Goal: Check status

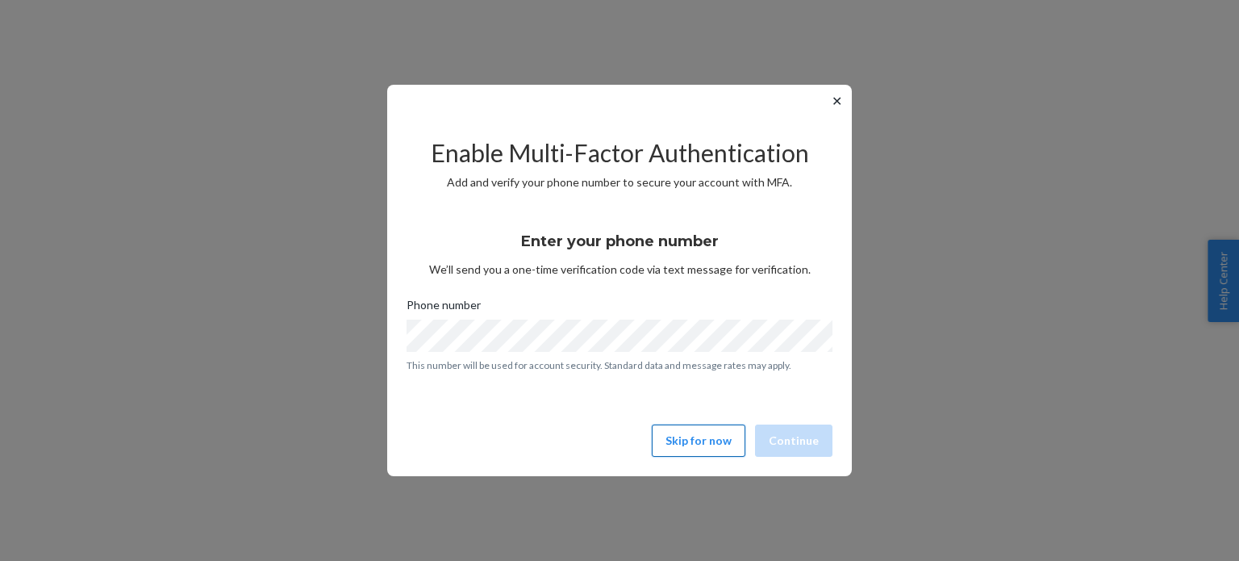
click at [731, 444] on button "Skip for now" at bounding box center [699, 440] width 94 height 32
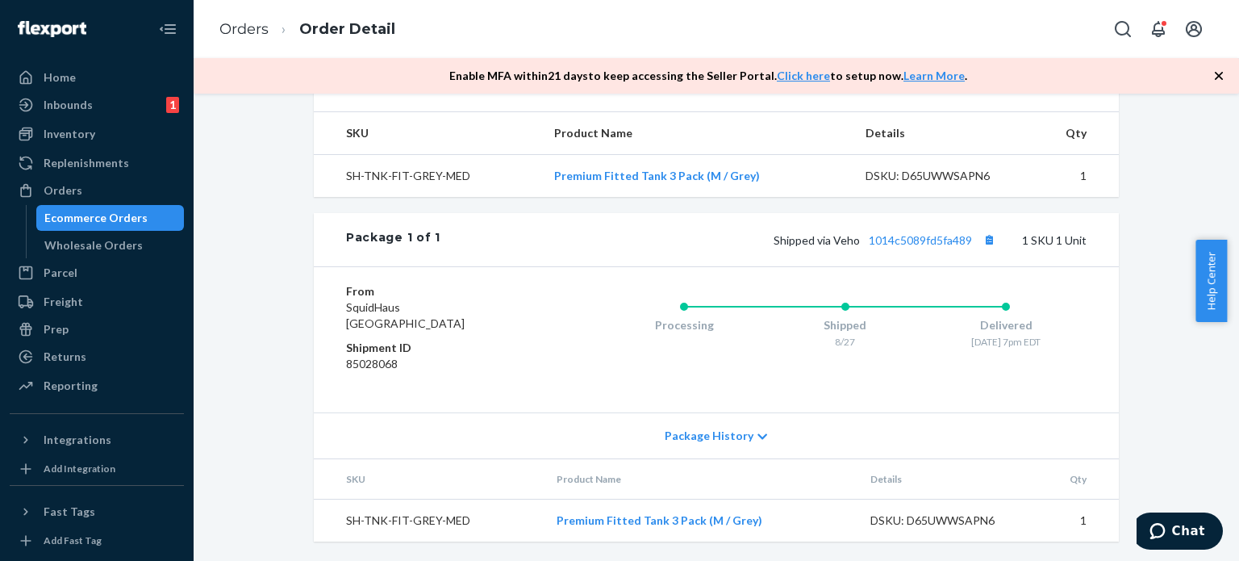
scroll to position [602, 0]
click at [762, 436] on div "Package History" at bounding box center [716, 435] width 805 height 46
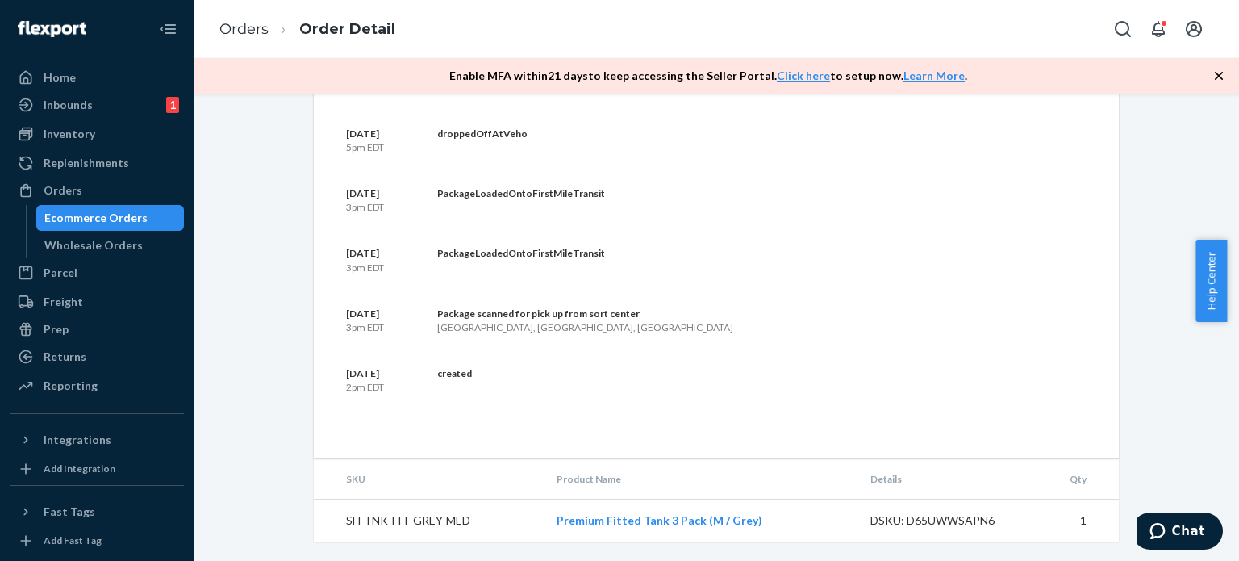
scroll to position [1086, 0]
click at [65, 332] on div "Prep" at bounding box center [56, 329] width 25 height 16
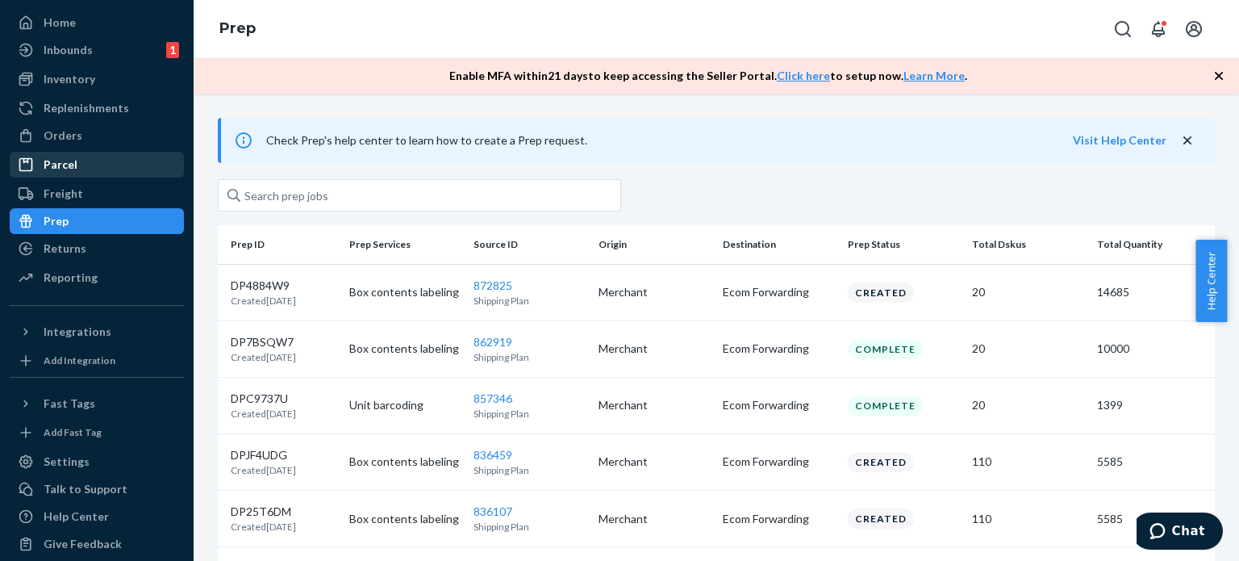
scroll to position [68, 0]
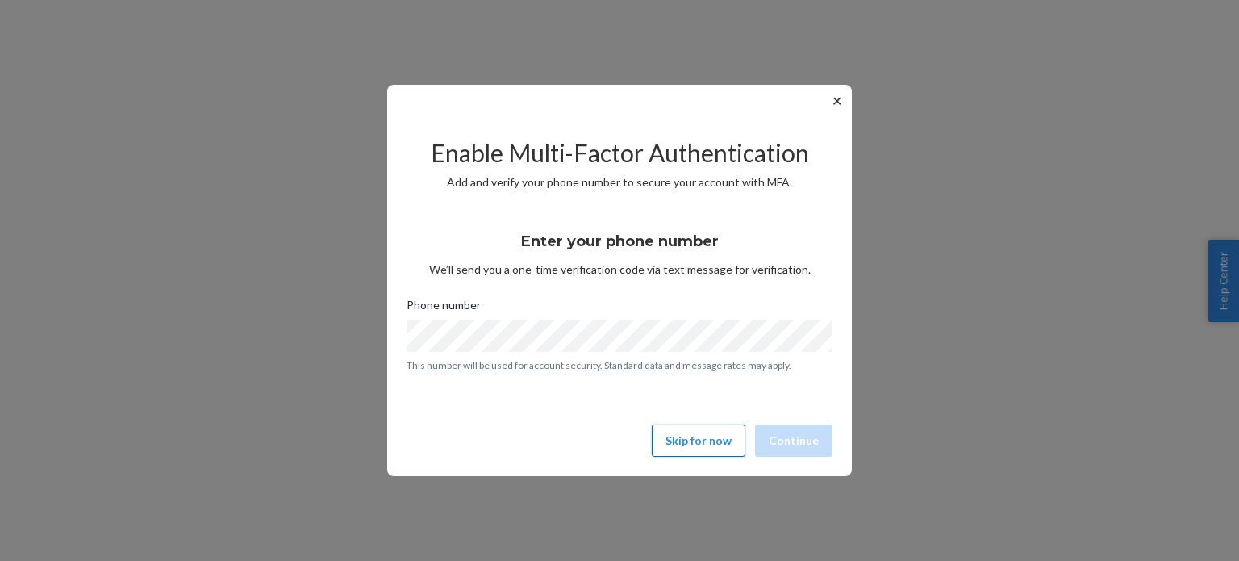
click at [695, 436] on button "Skip for now" at bounding box center [699, 440] width 94 height 32
